Goal: Task Accomplishment & Management: Complete application form

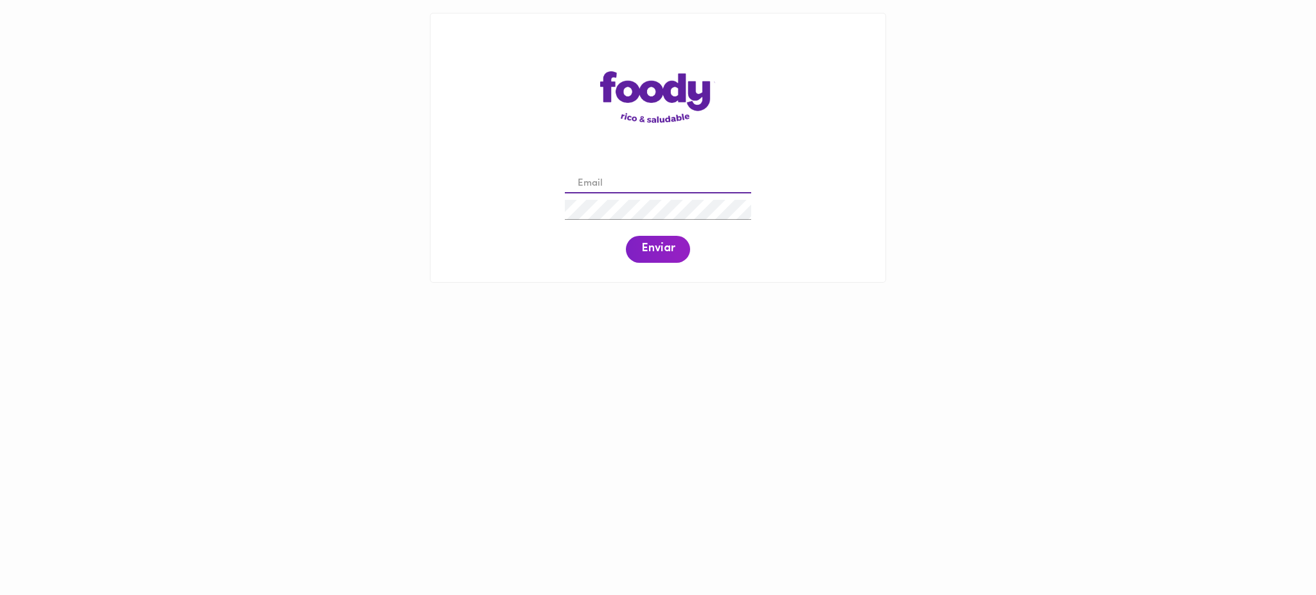
click at [604, 186] on input "email" at bounding box center [658, 184] width 186 height 20
paste input "[EMAIL_ADDRESS][DOMAIN_NAME]"
type input "[EMAIL_ADDRESS][DOMAIN_NAME]"
click at [646, 252] on span "Enviar" at bounding box center [657, 249] width 33 height 14
